Goal: Entertainment & Leisure: Consume media (video, audio)

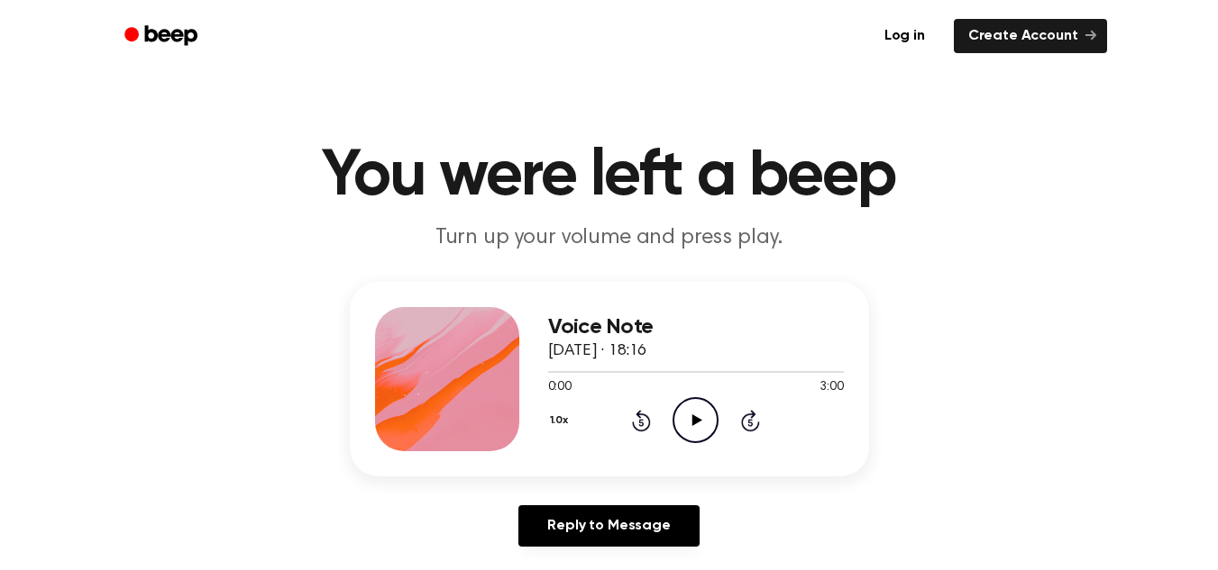
click at [695, 425] on icon "Play Audio" at bounding box center [695, 420] width 46 height 46
click at [694, 411] on icon "Pause Audio" at bounding box center [695, 420] width 46 height 46
click at [640, 418] on icon at bounding box center [641, 421] width 19 height 22
click at [684, 426] on icon "Play Audio" at bounding box center [695, 420] width 46 height 46
click at [644, 419] on icon "Rewind 5 seconds" at bounding box center [641, 420] width 20 height 23
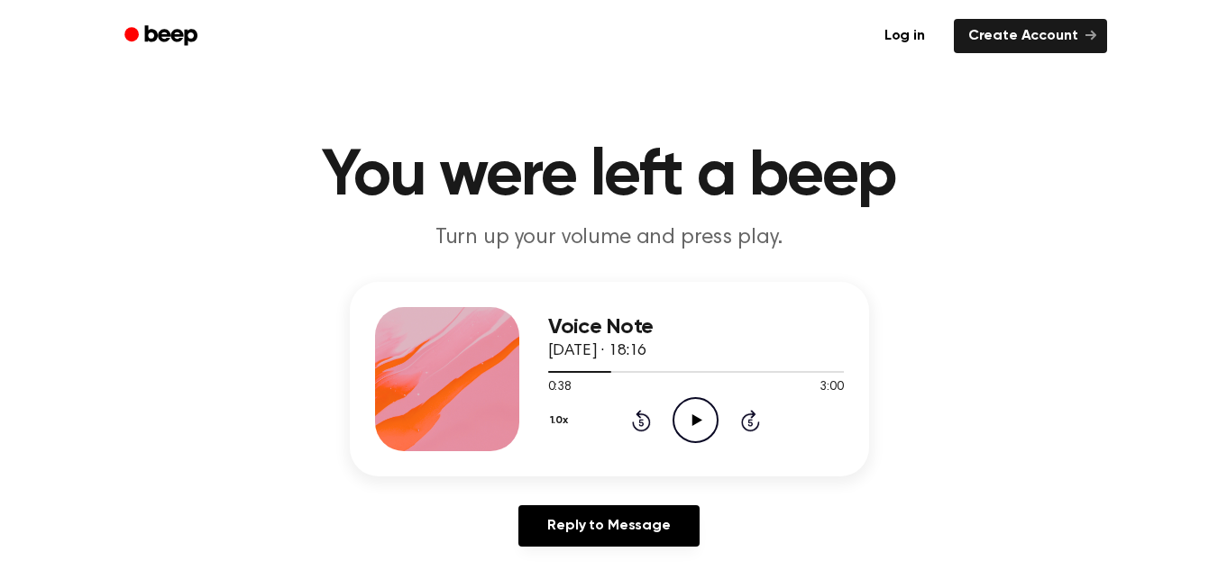
click at [644, 419] on icon "Rewind 5 seconds" at bounding box center [641, 420] width 20 height 23
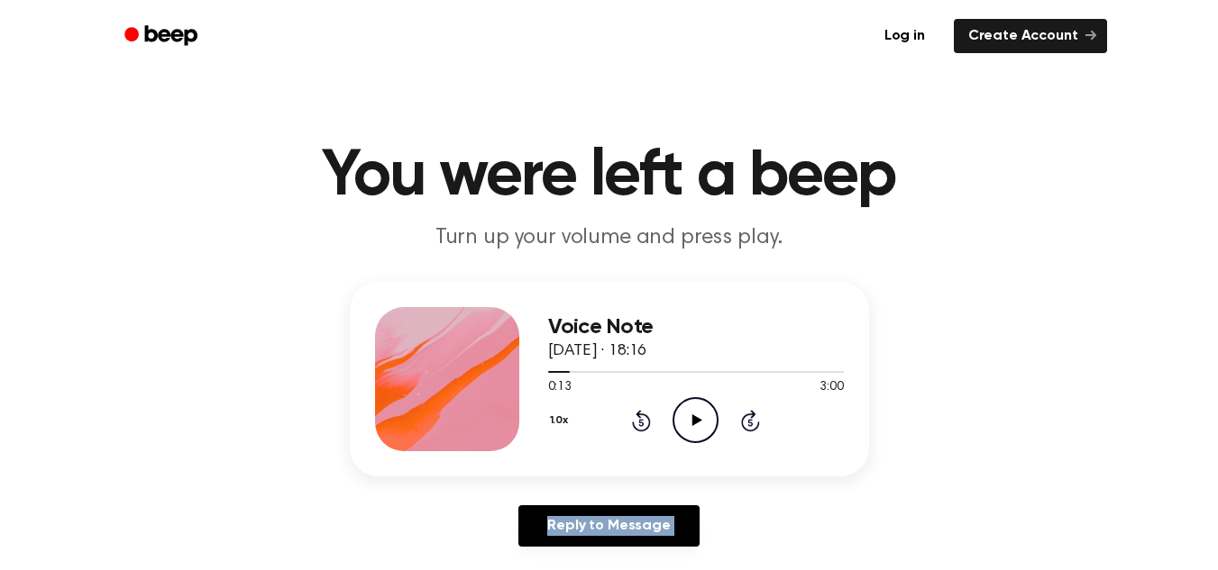
click at [643, 419] on icon "Rewind 5 seconds" at bounding box center [641, 420] width 20 height 23
click at [685, 417] on icon "Play Audio" at bounding box center [695, 420] width 46 height 46
click at [639, 422] on icon at bounding box center [641, 422] width 5 height 7
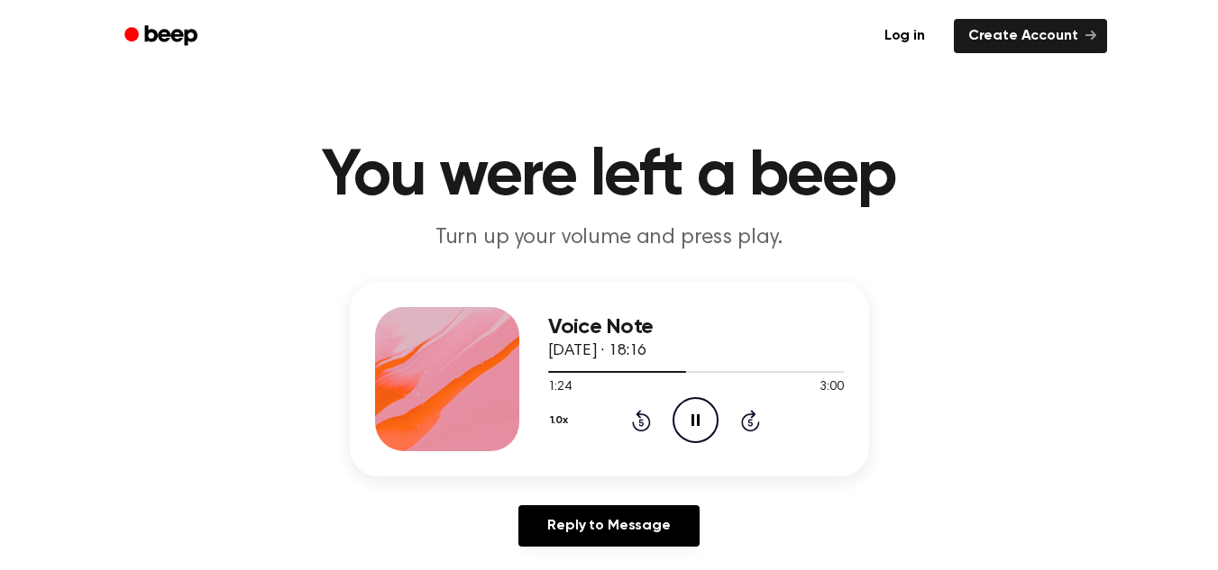
click at [693, 416] on icon at bounding box center [695, 421] width 8 height 12
click at [642, 421] on icon "Rewind 5 seconds" at bounding box center [641, 420] width 20 height 23
click at [681, 425] on icon "Pause Audio" at bounding box center [695, 420] width 46 height 46
click at [643, 426] on icon "Rewind 5 seconds" at bounding box center [641, 420] width 20 height 23
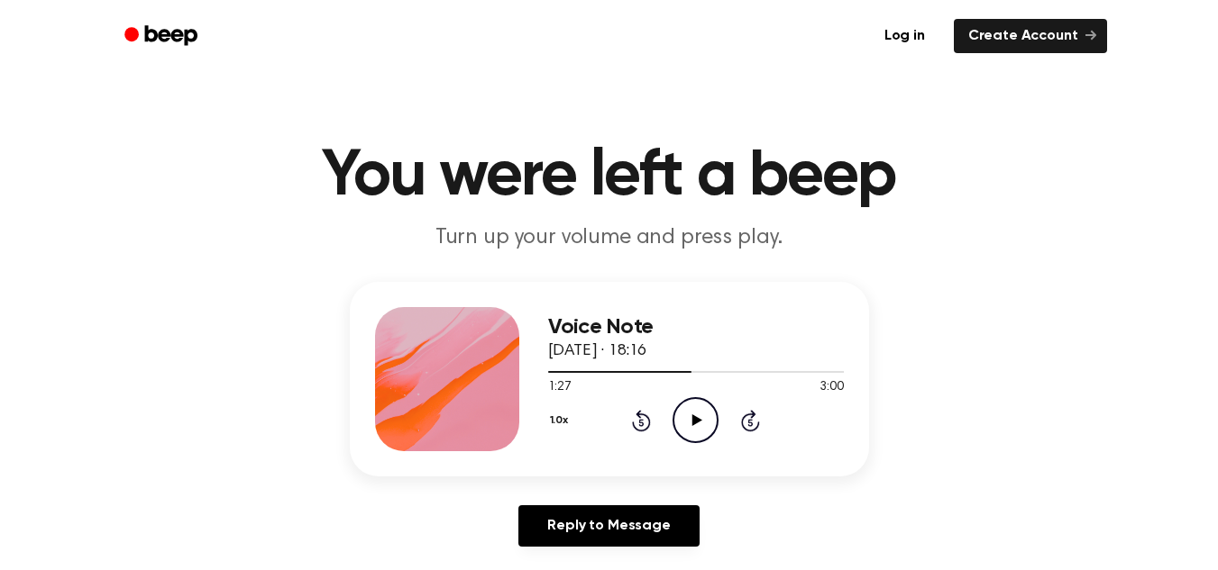
click at [643, 426] on icon "Rewind 5 seconds" at bounding box center [641, 420] width 20 height 23
click at [643, 425] on icon "Rewind 5 seconds" at bounding box center [641, 420] width 20 height 23
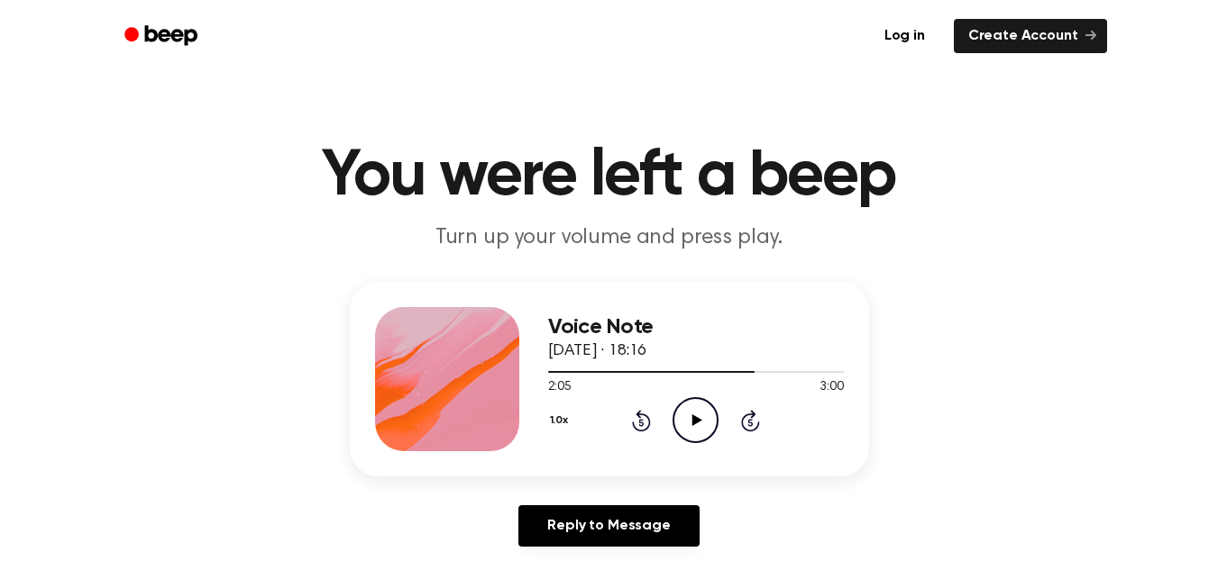
click at [643, 425] on icon "Rewind 5 seconds" at bounding box center [641, 420] width 20 height 23
click at [643, 422] on icon "Rewind 5 seconds" at bounding box center [641, 420] width 20 height 23
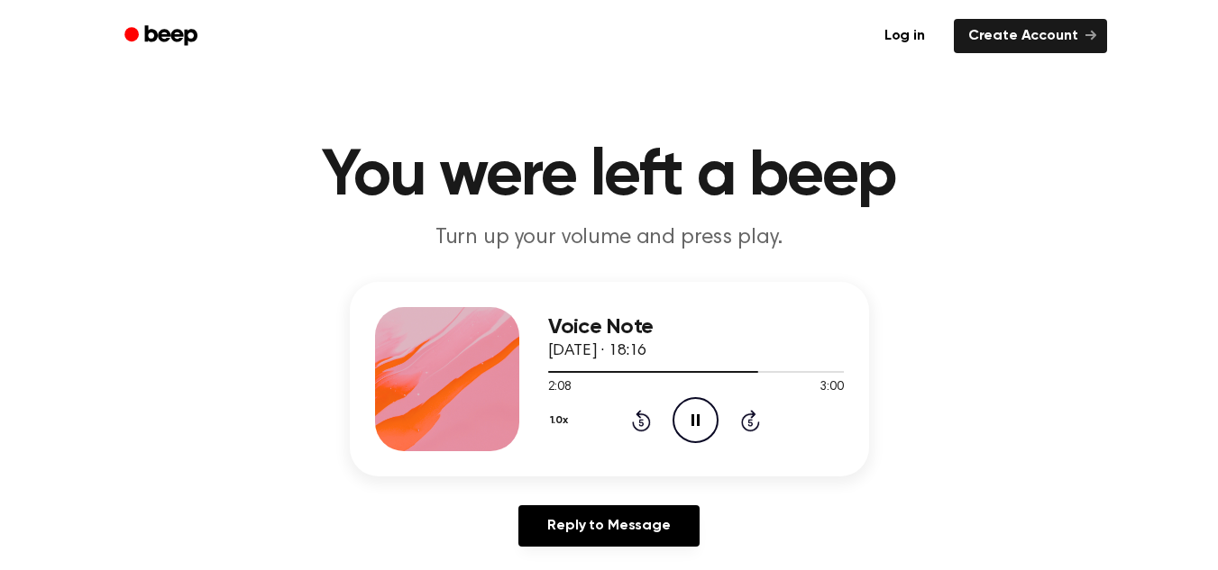
click at [643, 422] on icon "Rewind 5 seconds" at bounding box center [641, 420] width 20 height 23
click at [642, 414] on icon at bounding box center [641, 421] width 19 height 22
